Goal: Task Accomplishment & Management: Manage account settings

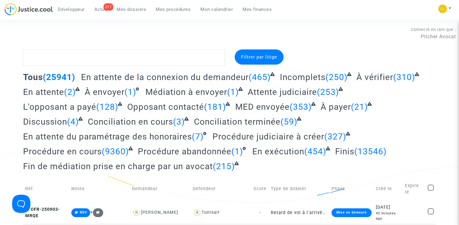
click at [182, 9] on span "Mes procédures" at bounding box center [173, 9] width 35 height 5
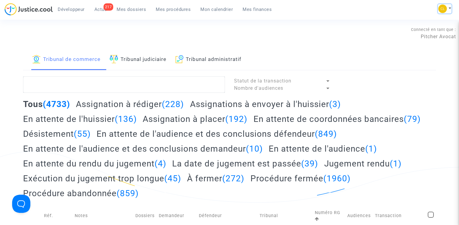
click at [448, 8] on button at bounding box center [444, 8] width 13 height 9
click at [418, 31] on link "Changer de compte" at bounding box center [420, 31] width 61 height 10
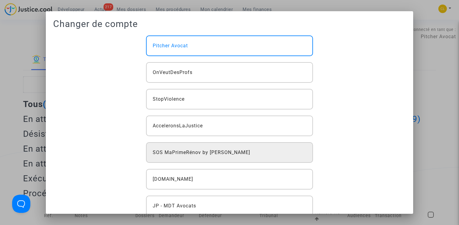
click at [230, 148] on div "SOS MaPrimeRénov by [PERSON_NAME]" at bounding box center [229, 152] width 167 height 21
